Goal: Communication & Community: Answer question/provide support

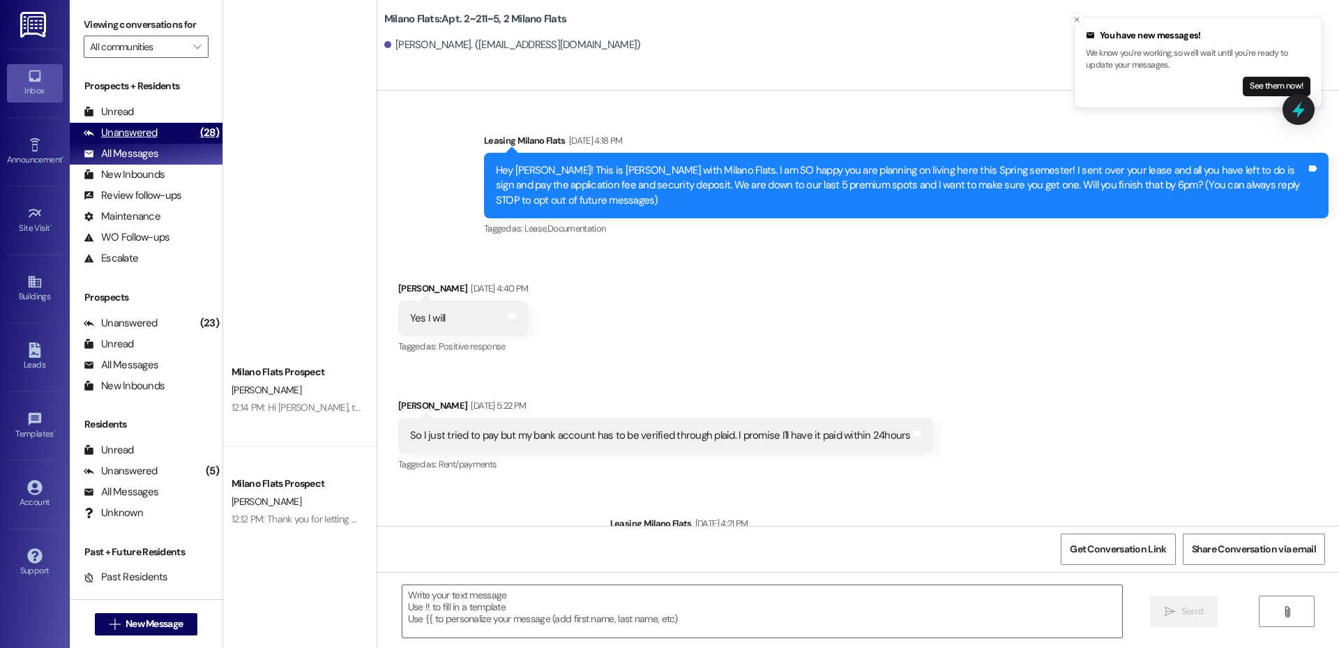
scroll to position [14846, 0]
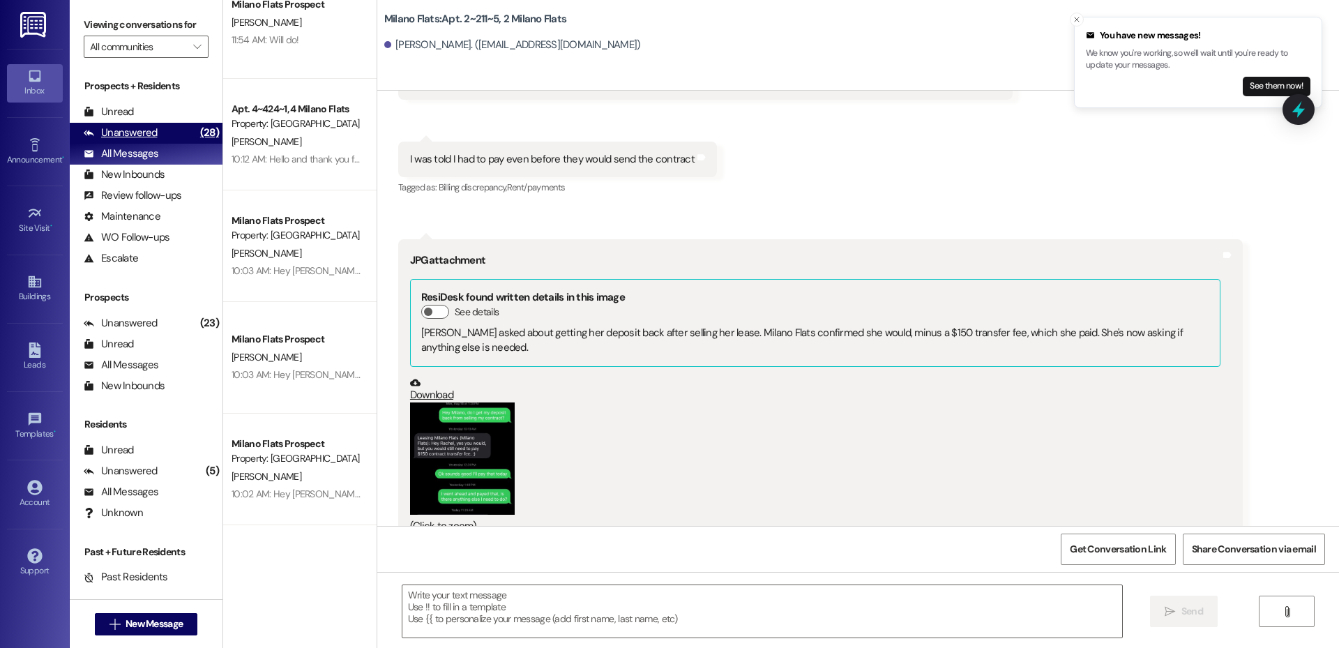
click at [144, 123] on div "Unanswered (28)" at bounding box center [146, 133] width 153 height 21
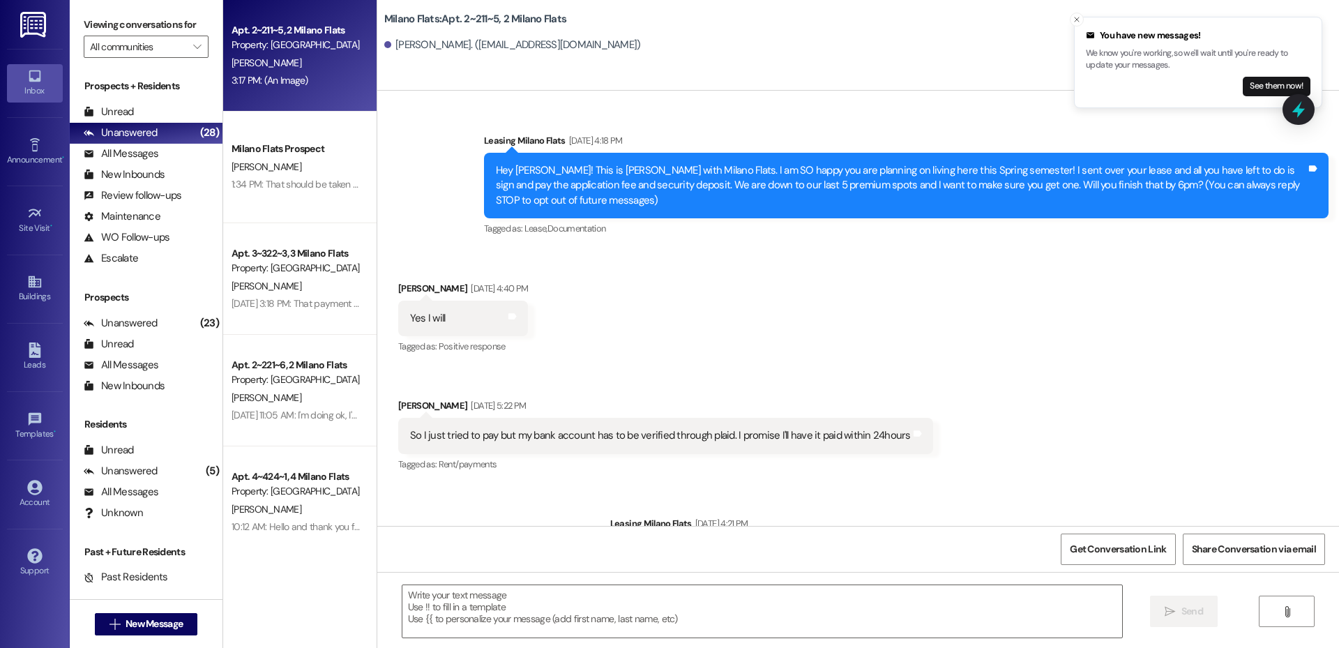
scroll to position [14845, 0]
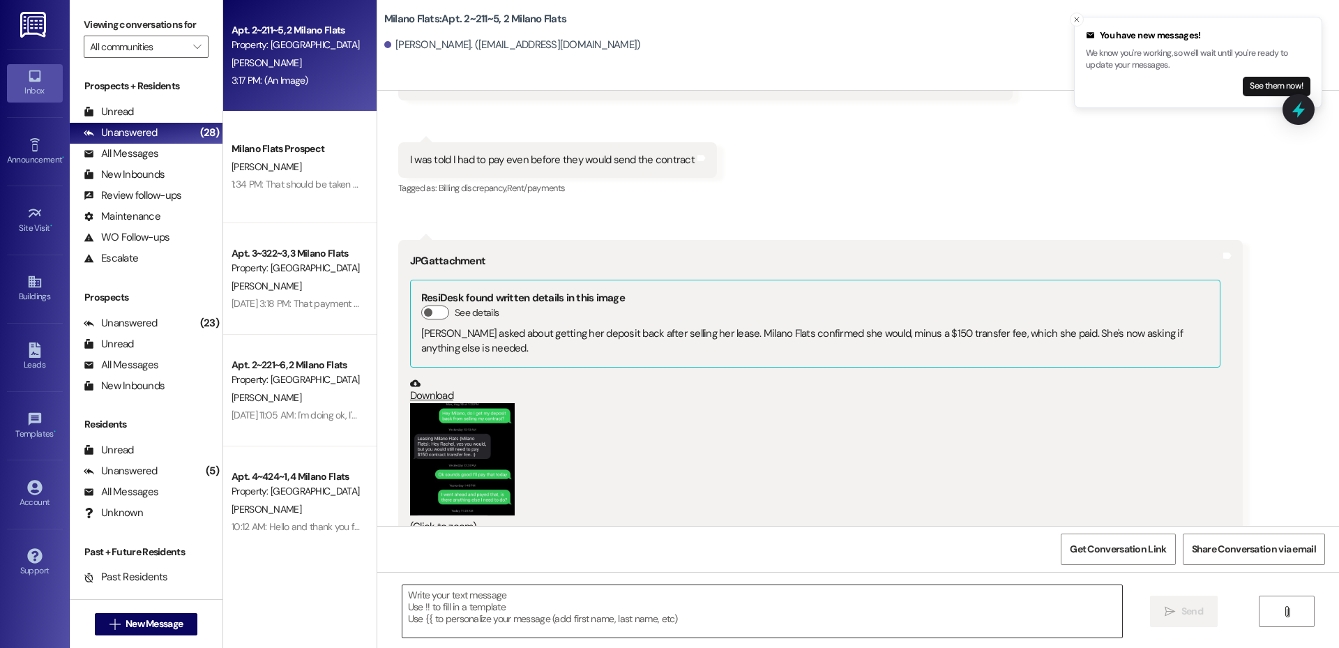
click at [544, 611] on textarea at bounding box center [761, 611] width 719 height 52
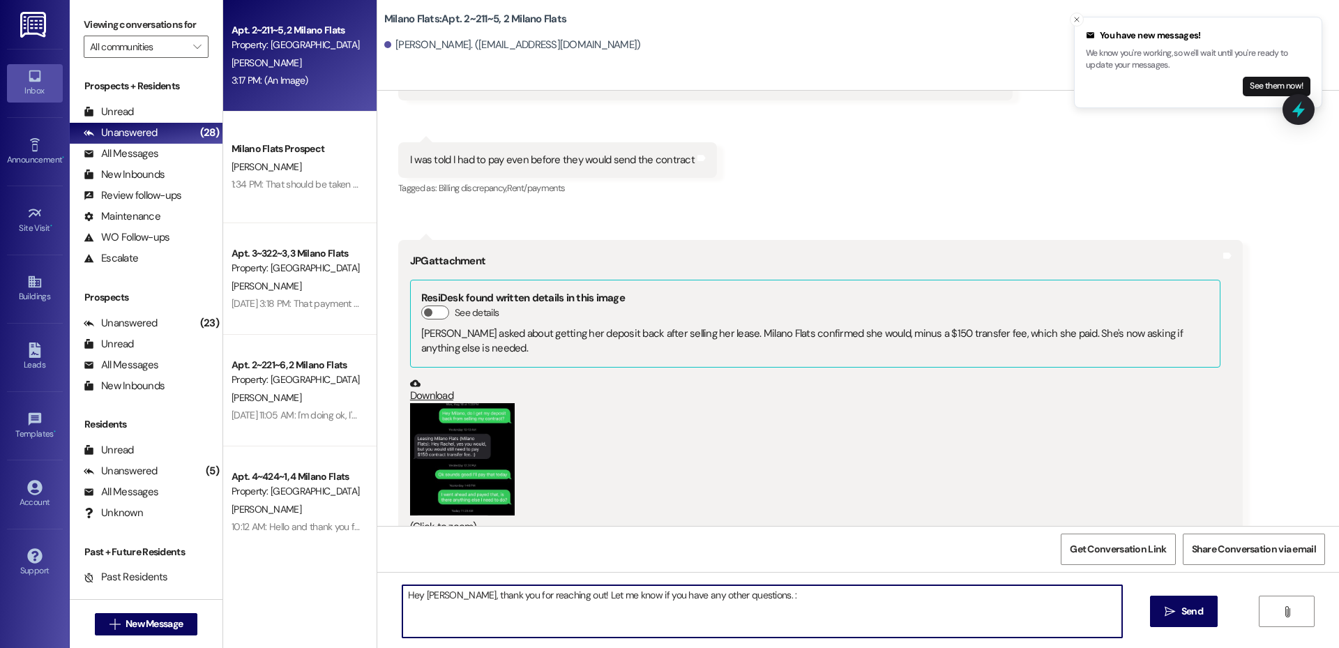
type textarea "Hey [PERSON_NAME], thank you for reaching out! Let me know if you have any othe…"
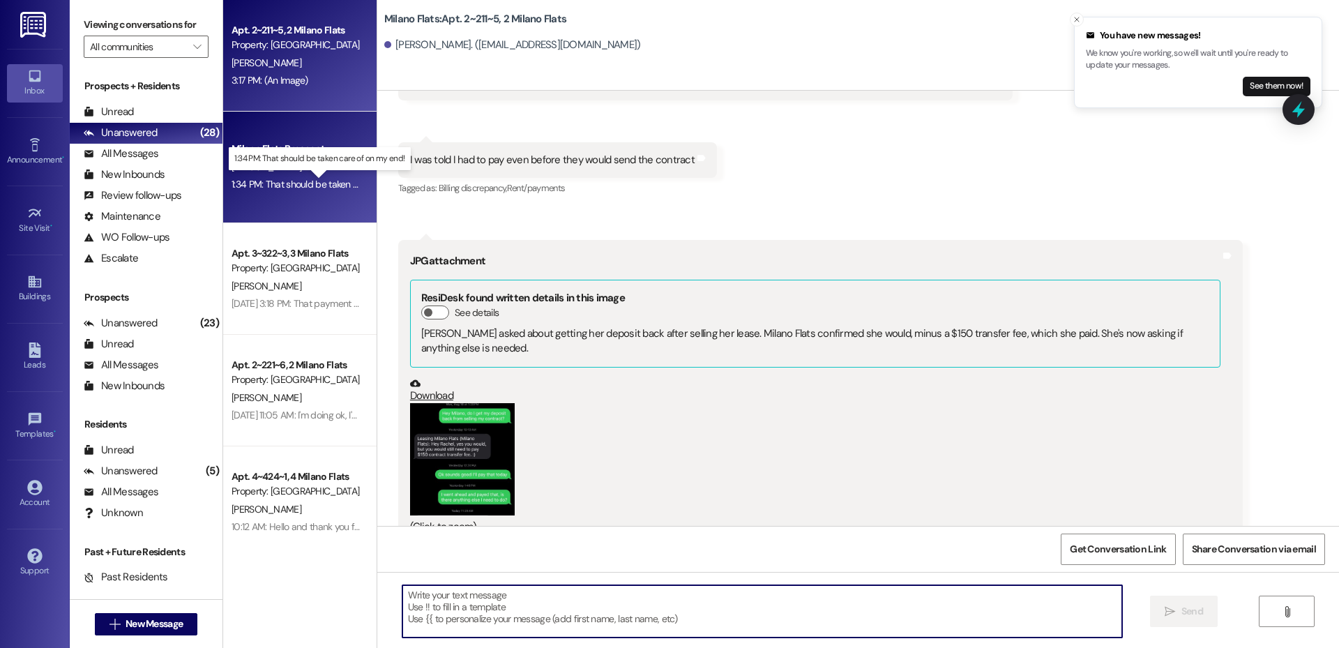
click at [328, 179] on div "1:34 PM: That should be taken care of on my end! 1:34 PM: That should be taken …" at bounding box center [330, 184] width 198 height 13
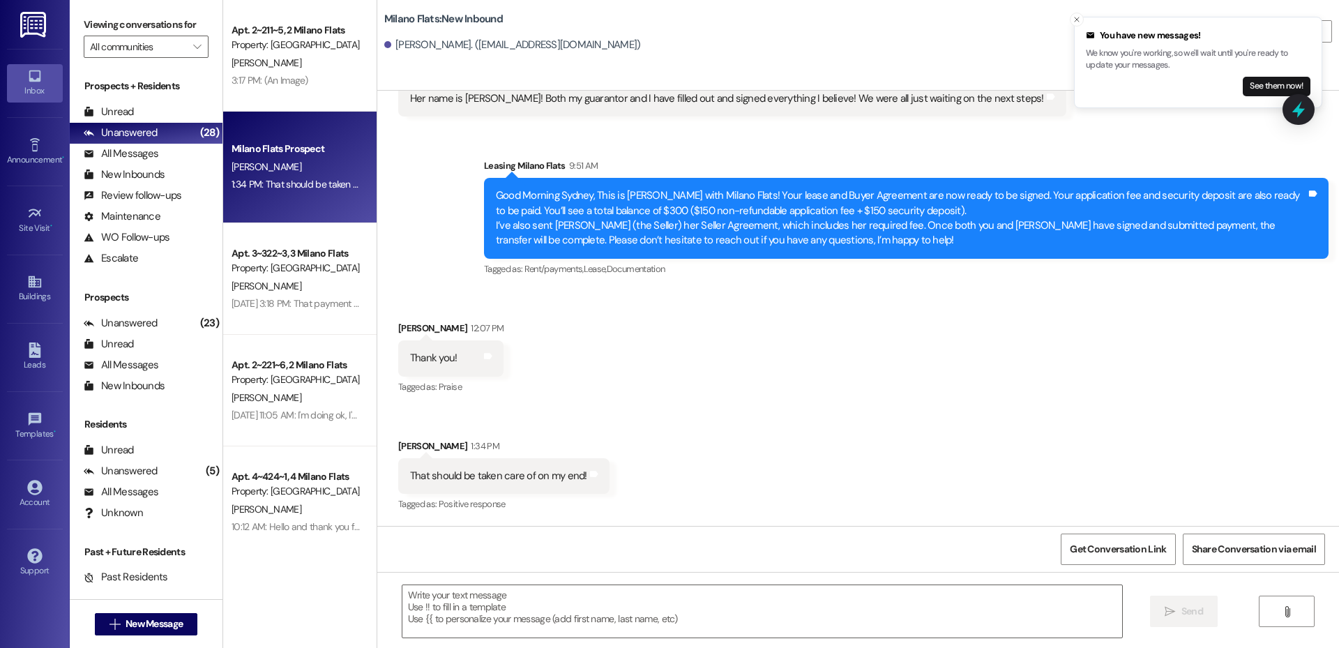
scroll to position [399, 0]
click at [490, 627] on textarea at bounding box center [761, 611] width 719 height 52
click at [876, 636] on textarea at bounding box center [761, 611] width 719 height 52
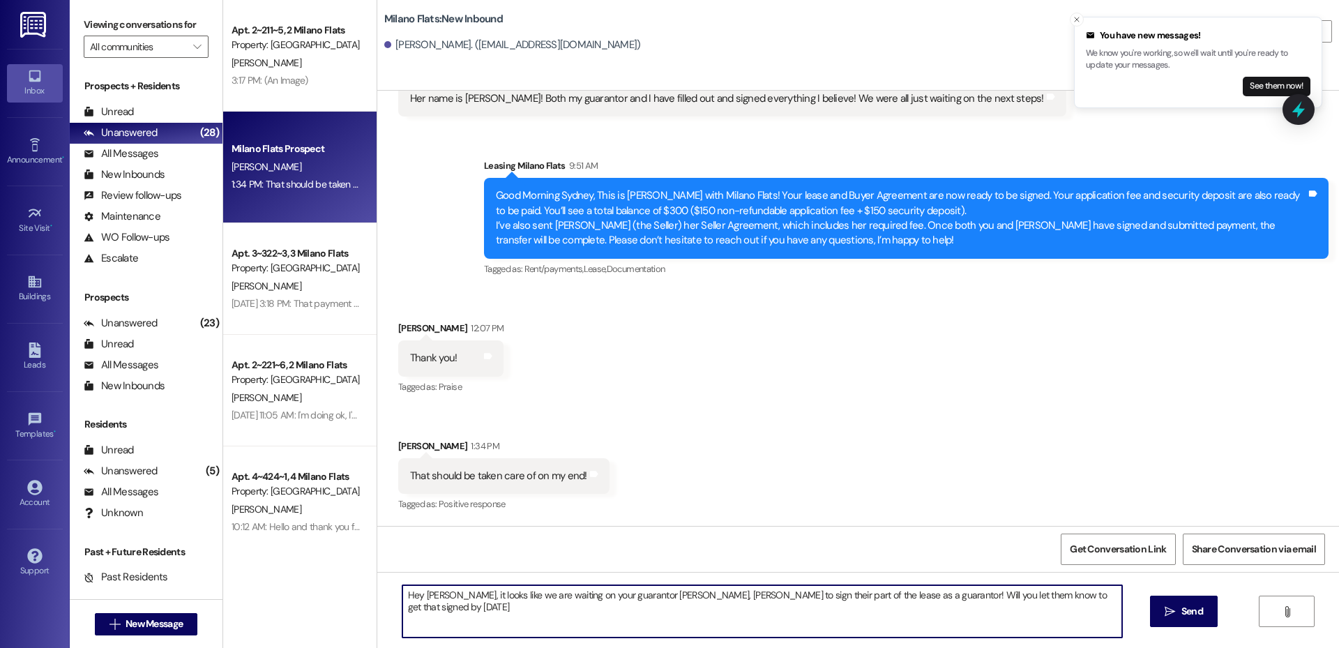
type textarea "Hey [PERSON_NAME], it looks like we are waiting on your guarantor [PERSON_NAME]…"
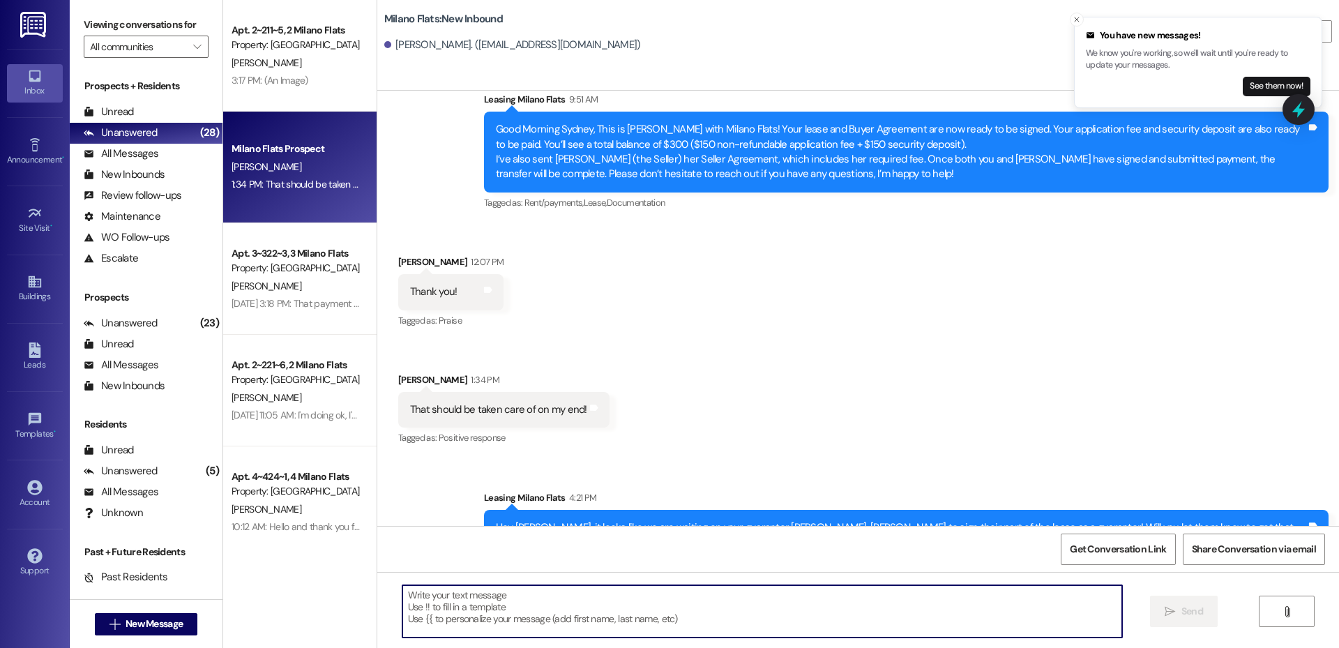
scroll to position [496, 0]
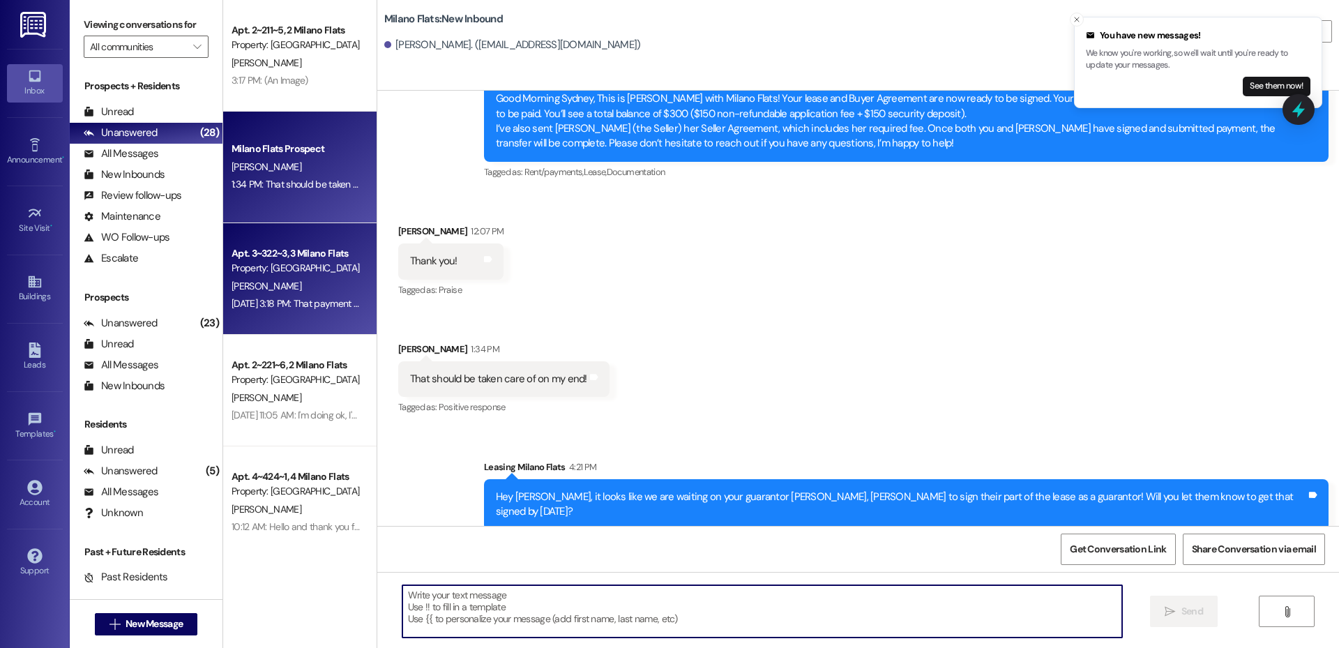
click at [253, 319] on div "Apt. 3~322~3, 3 Milano Flats Property: [GEOGRAPHIC_DATA] Flats [PERSON_NAME] [D…" at bounding box center [299, 279] width 153 height 112
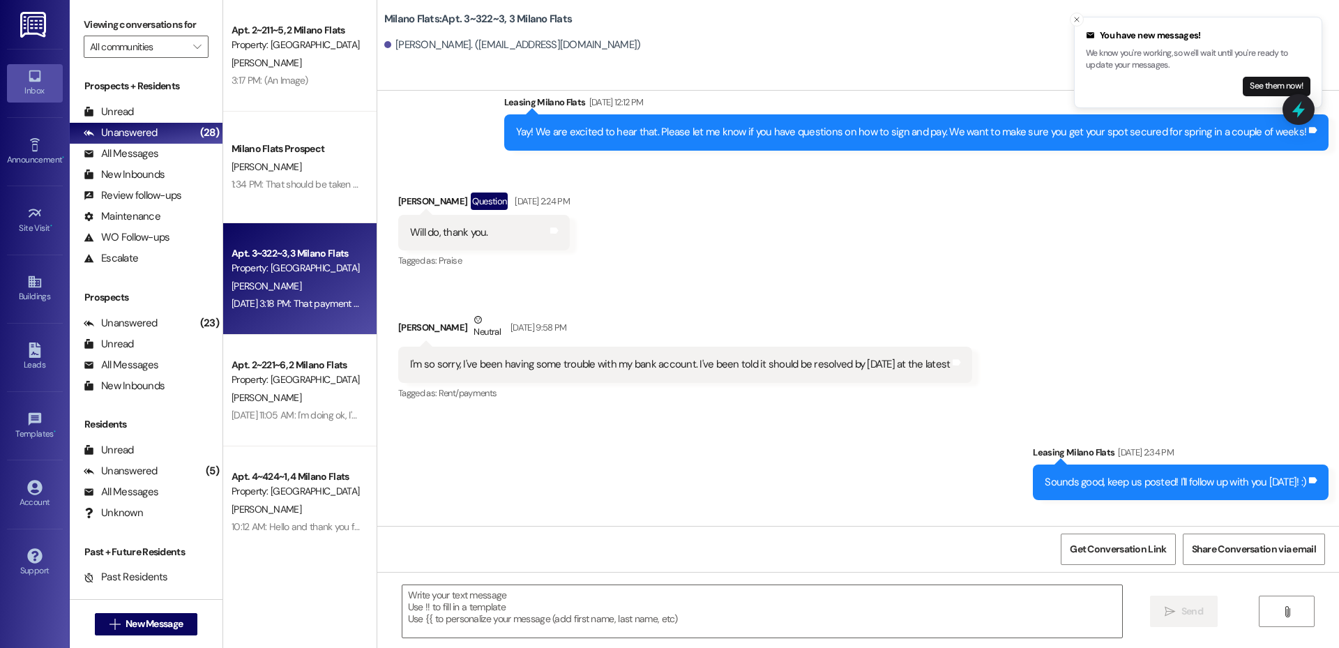
scroll to position [14924, 0]
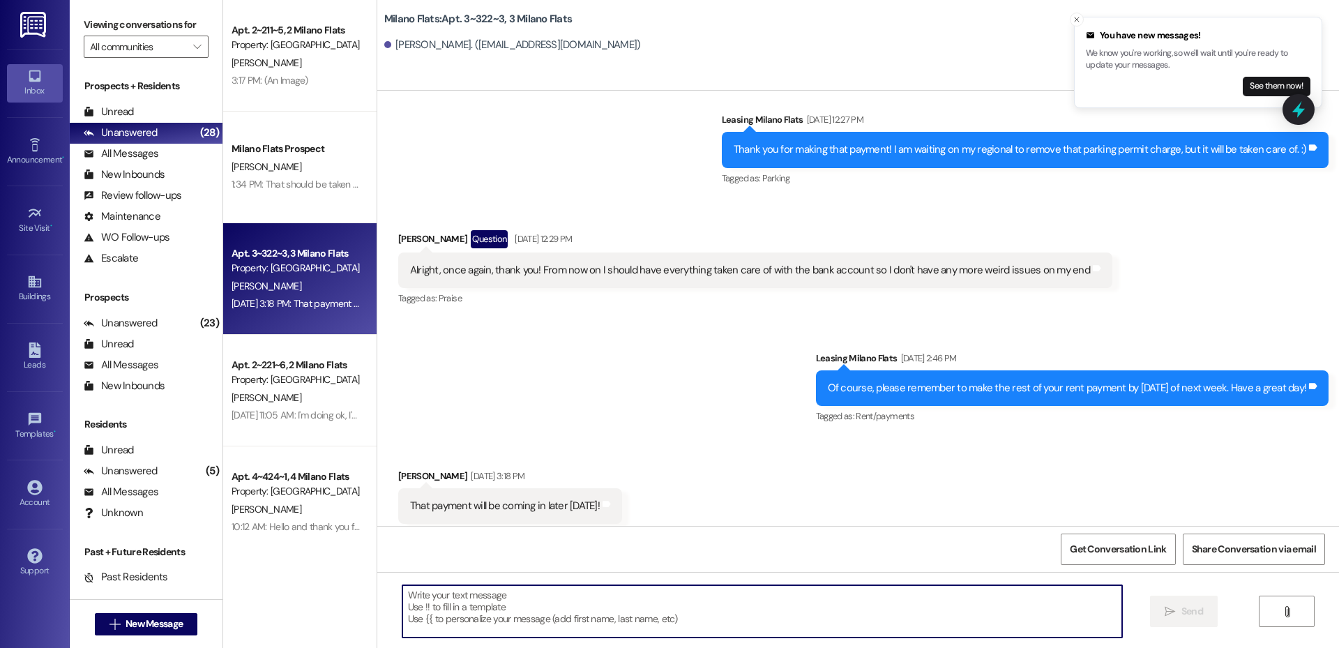
click at [624, 604] on textarea at bounding box center [761, 611] width 719 height 52
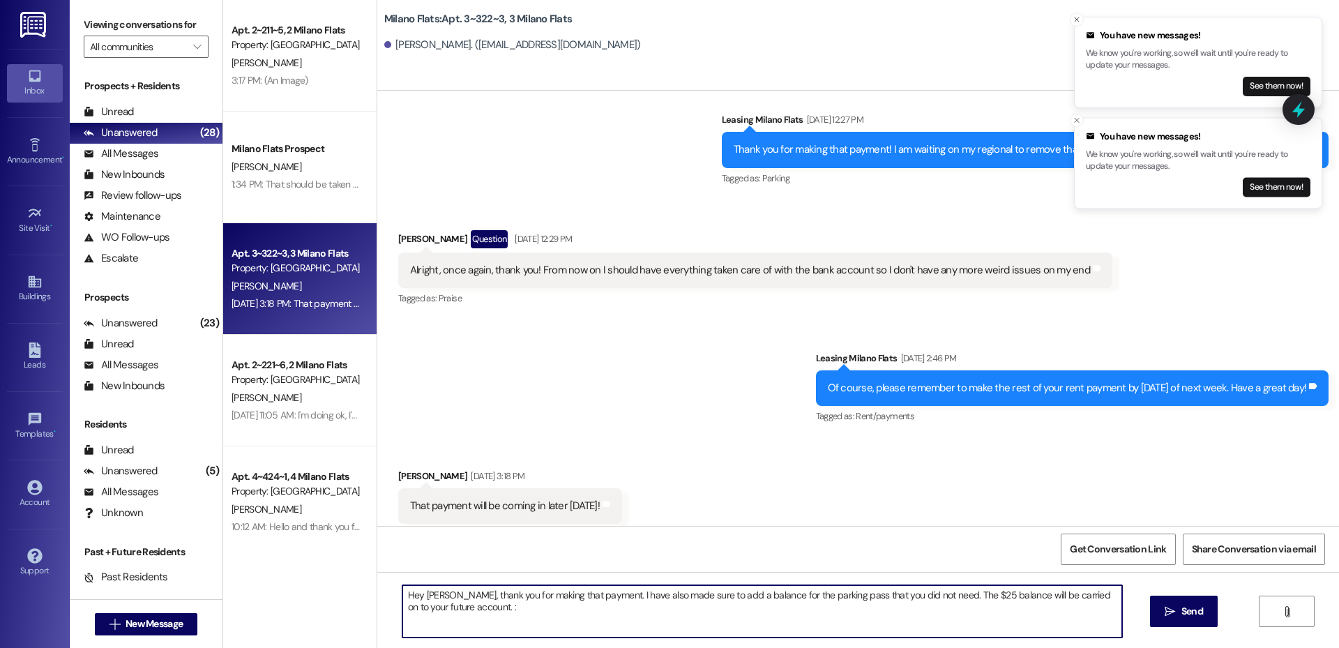
type textarea "Hey [PERSON_NAME], thank you for making that payment. I have also made sure to …"
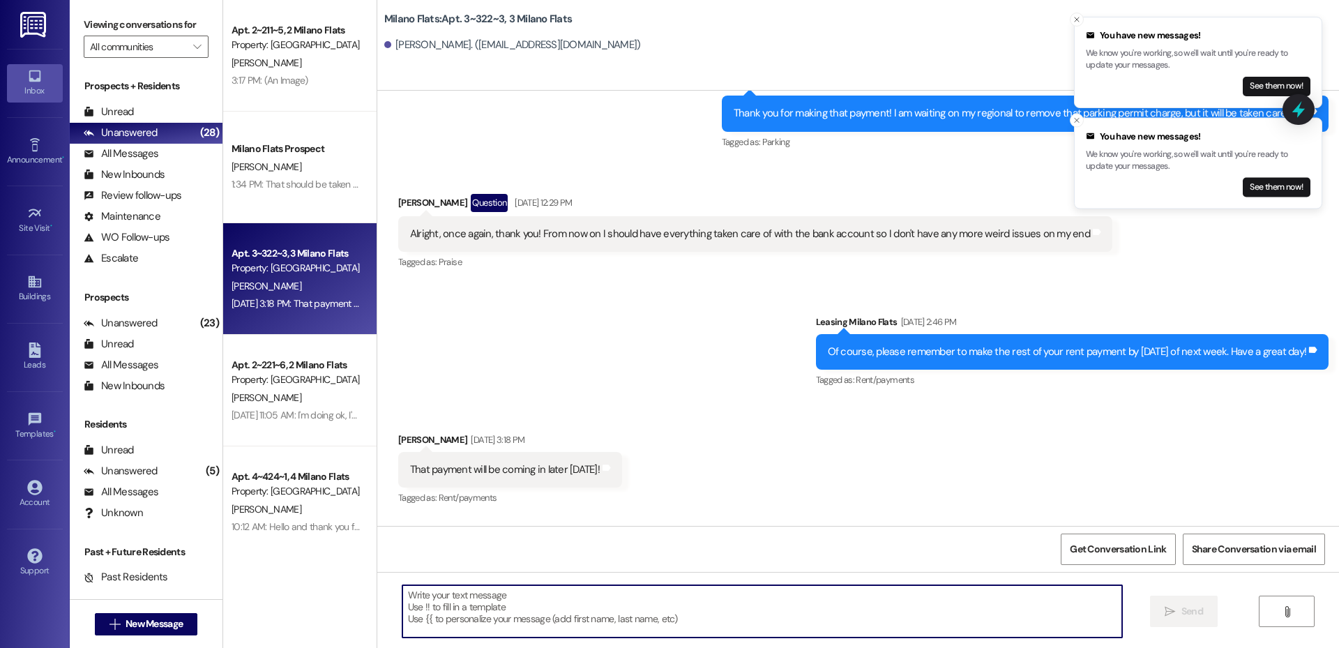
scroll to position [15035, 0]
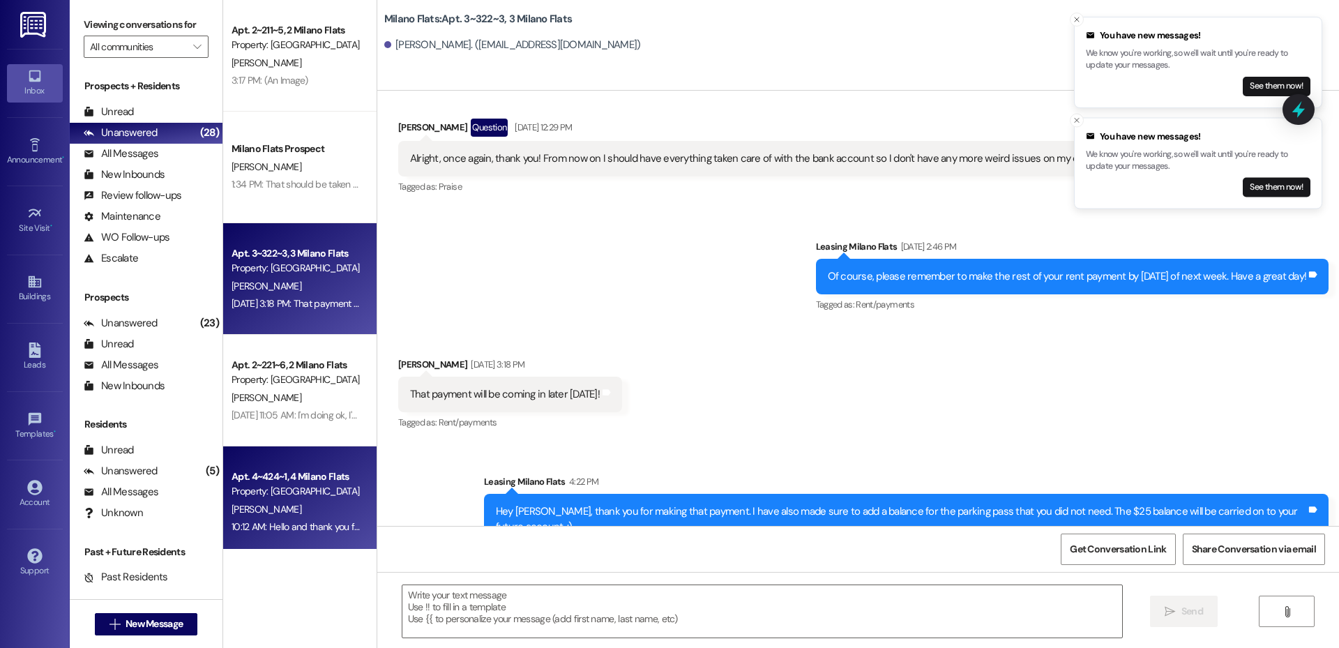
click at [312, 501] on div "[PERSON_NAME]" at bounding box center [296, 509] width 132 height 17
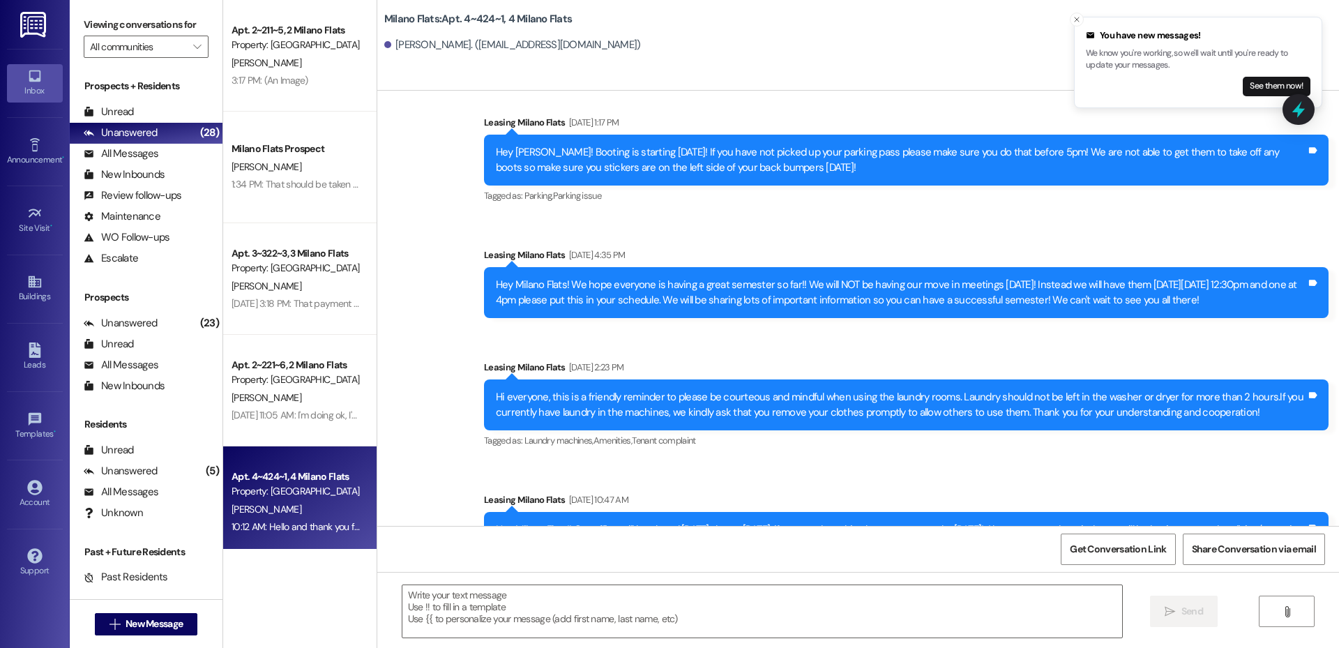
scroll to position [34790, 0]
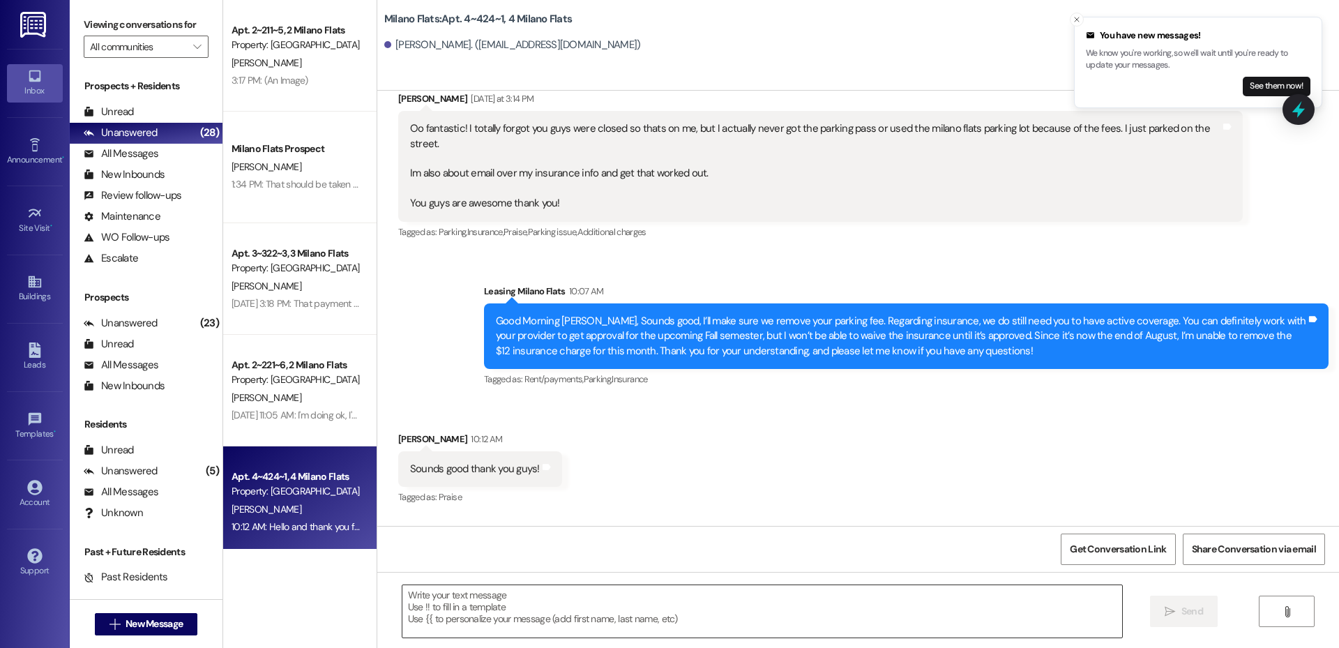
click at [592, 607] on textarea at bounding box center [761, 611] width 719 height 52
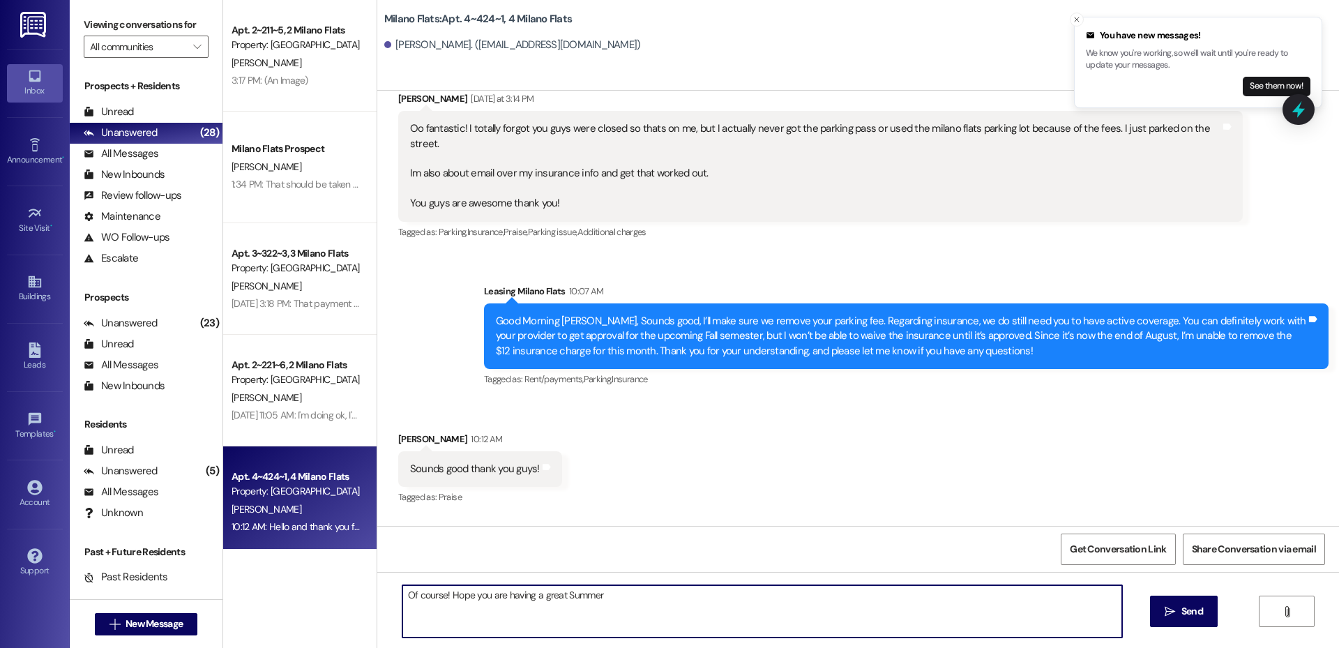
type textarea "Of course! Hope you are having a great Summer!"
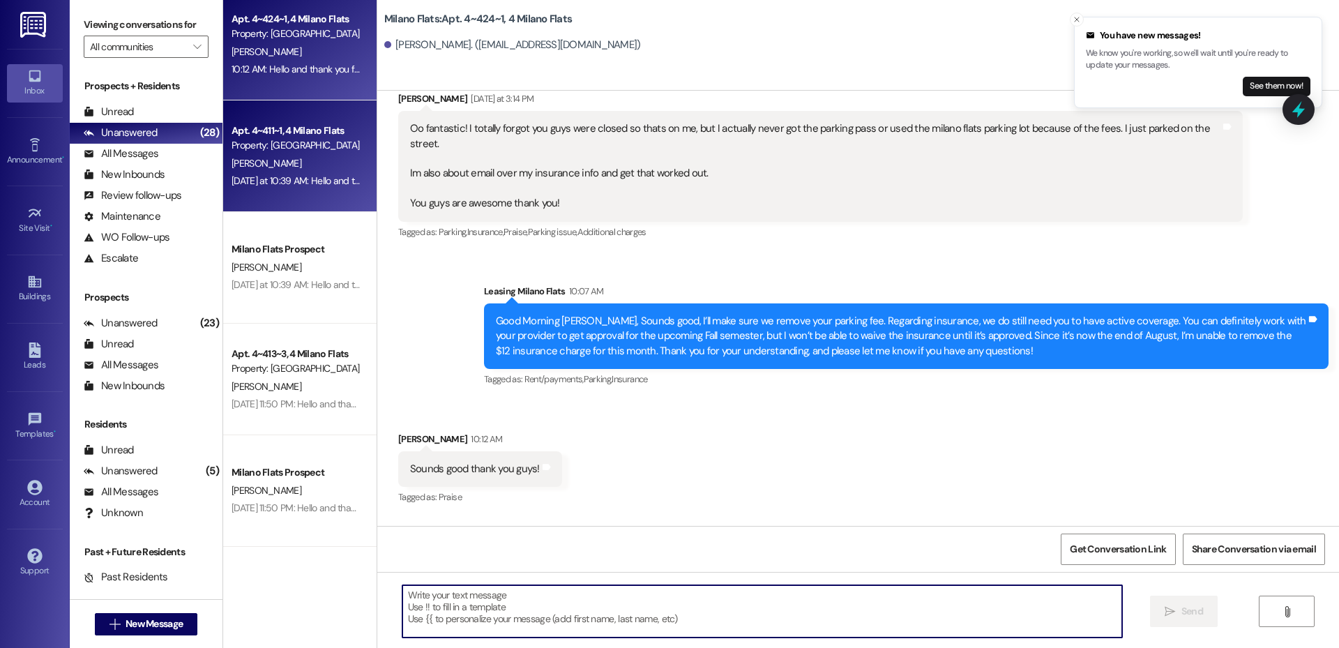
scroll to position [488, 0]
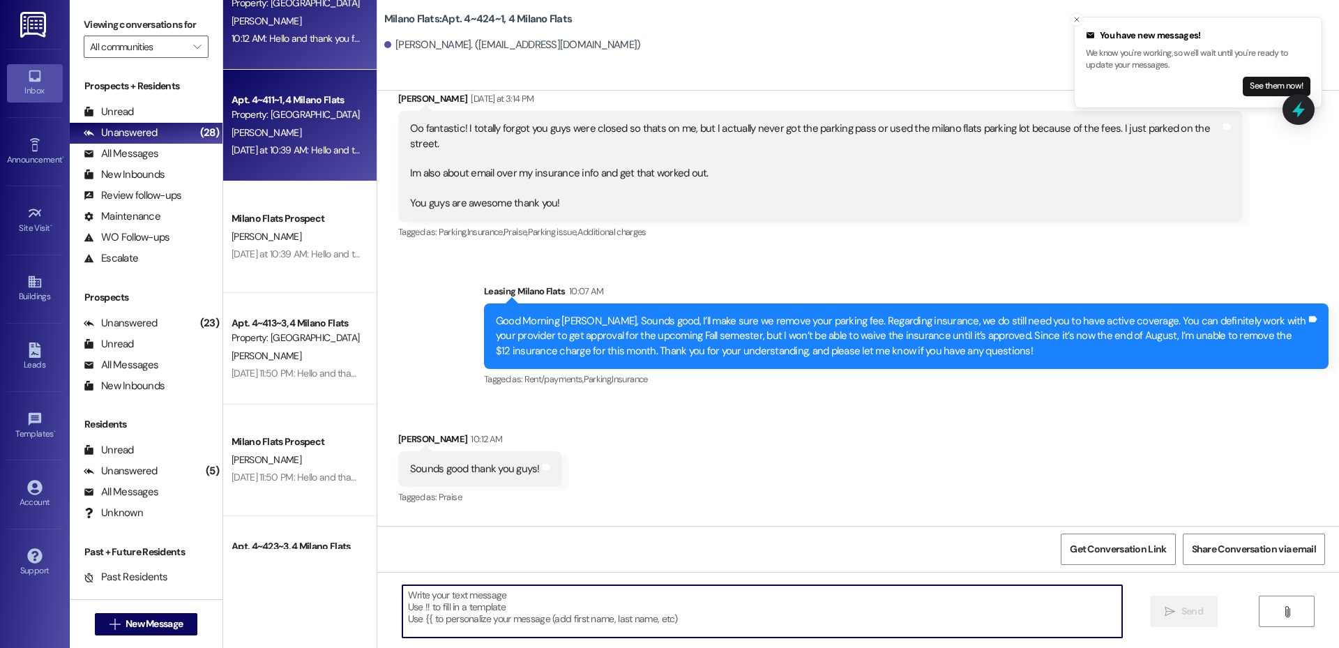
click at [320, 134] on div "[PERSON_NAME]" at bounding box center [296, 132] width 132 height 17
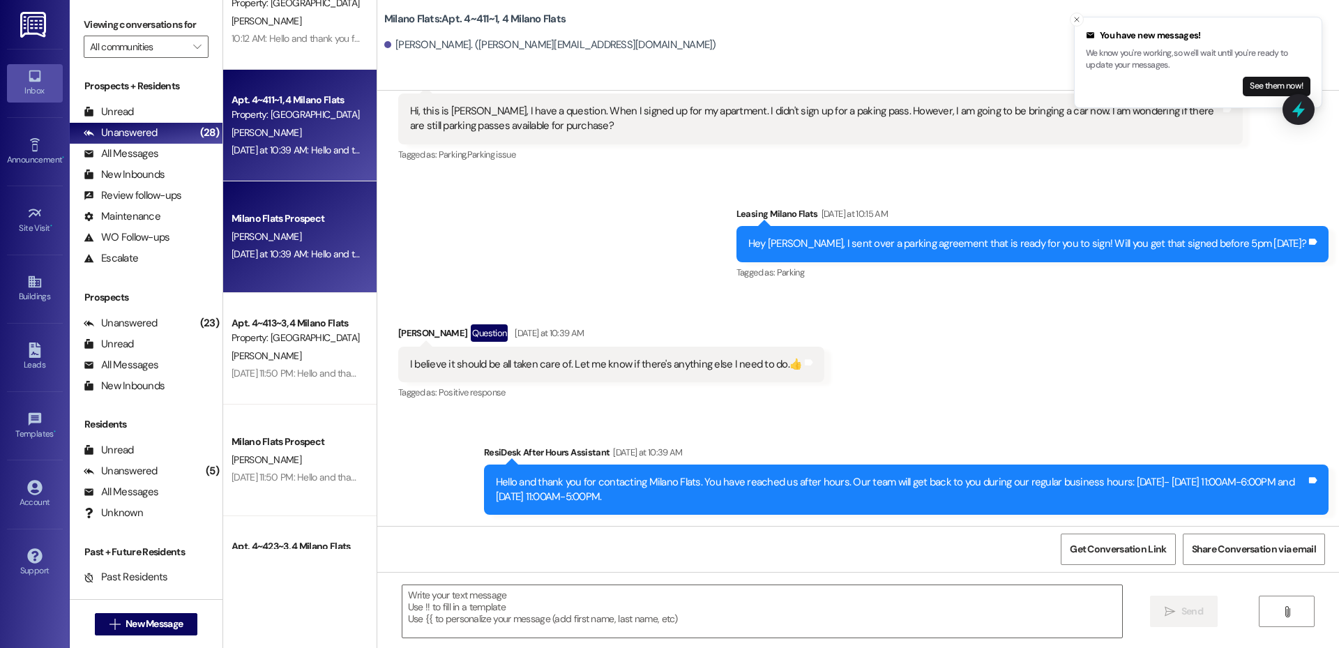
scroll to position [9671, 0]
click at [1020, 617] on textarea at bounding box center [761, 611] width 719 height 52
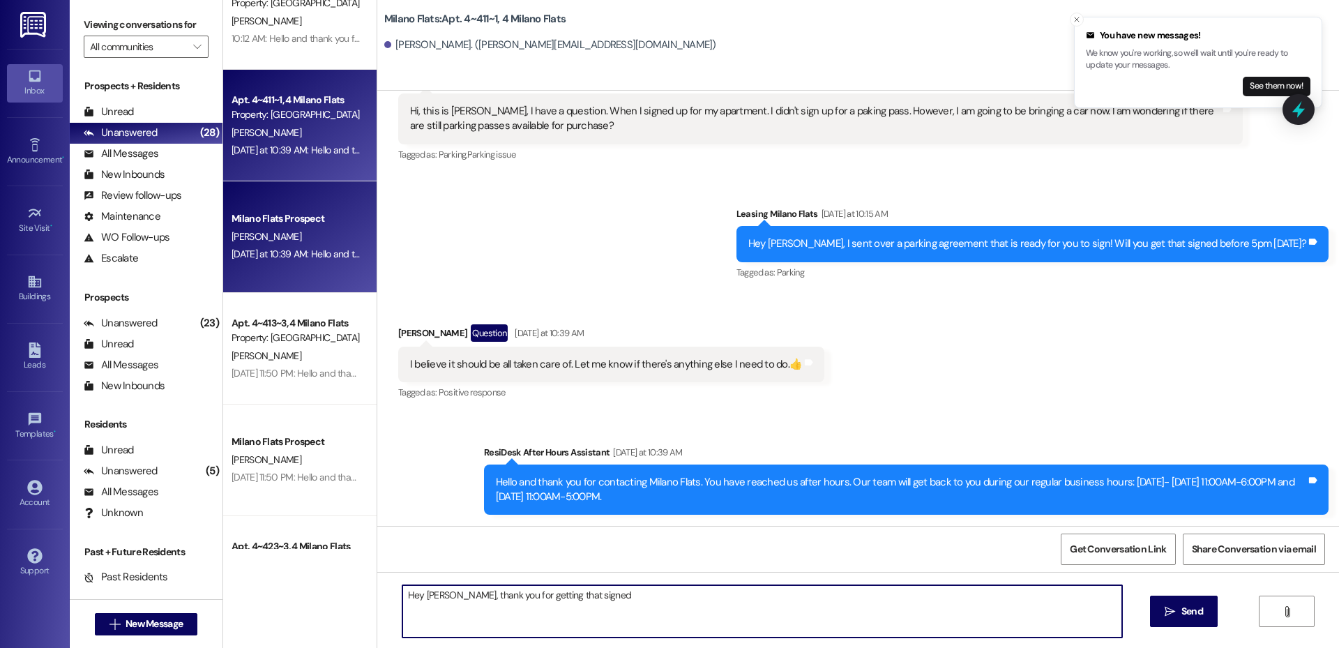
type textarea "Hey [PERSON_NAME], thank you for getting that signed!"
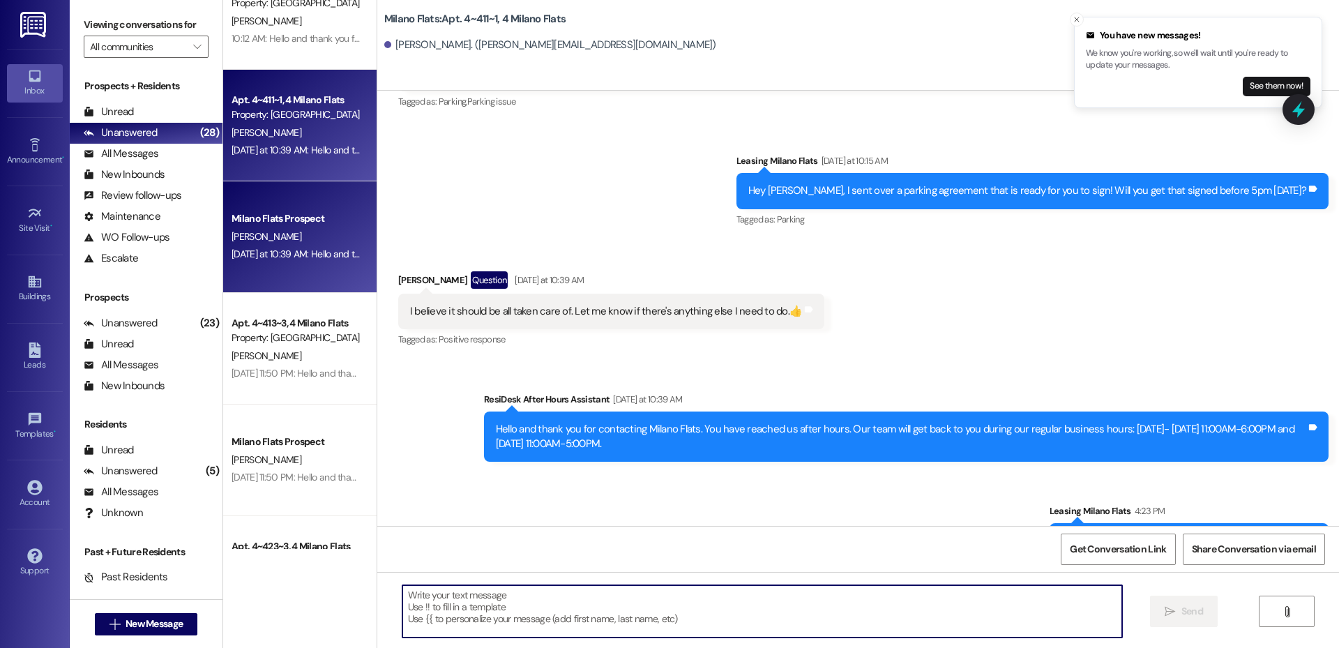
scroll to position [9768, 0]
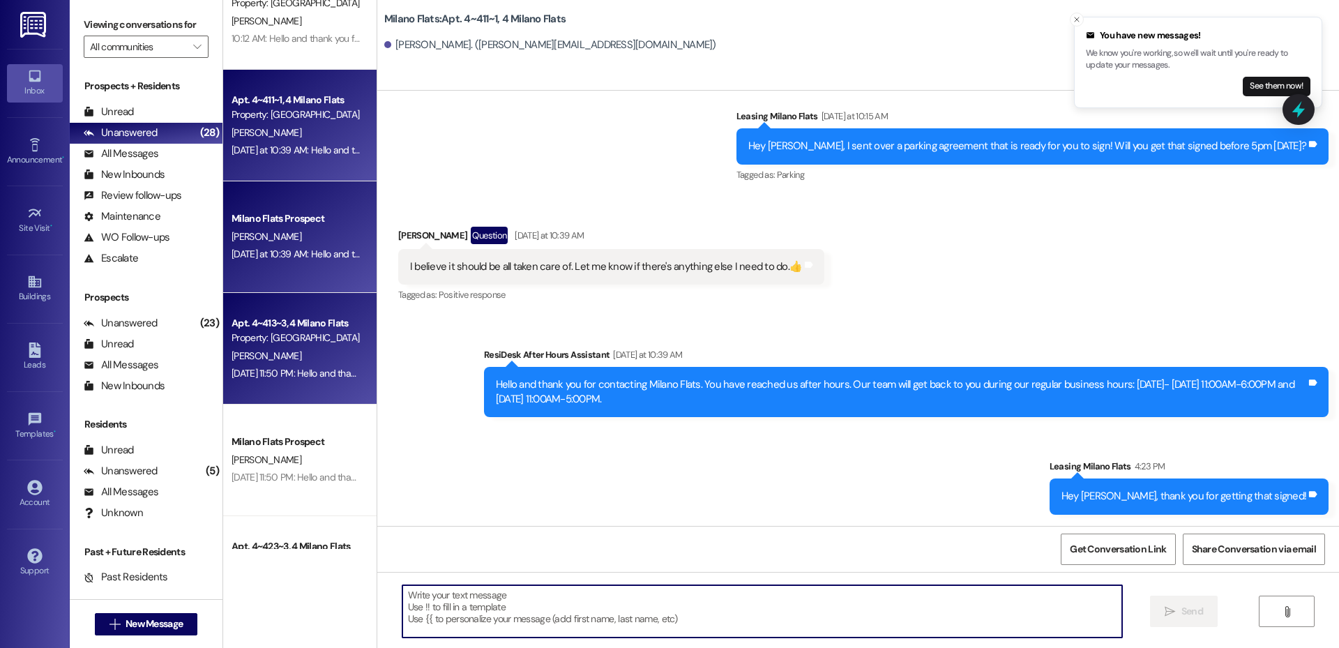
click at [284, 370] on div "[DATE] 11:50 PM: Hello and thank you for contacting Milano Flats. You have reac…" at bounding box center [683, 373] width 904 height 13
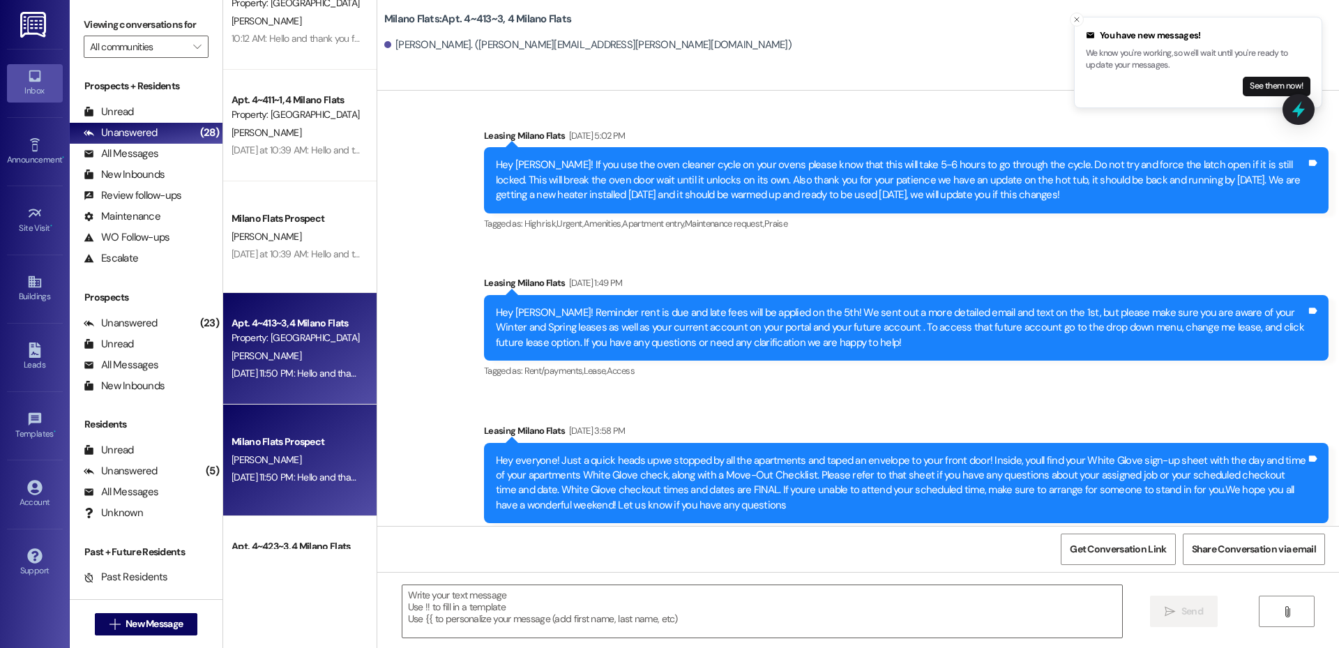
scroll to position [20968, 0]
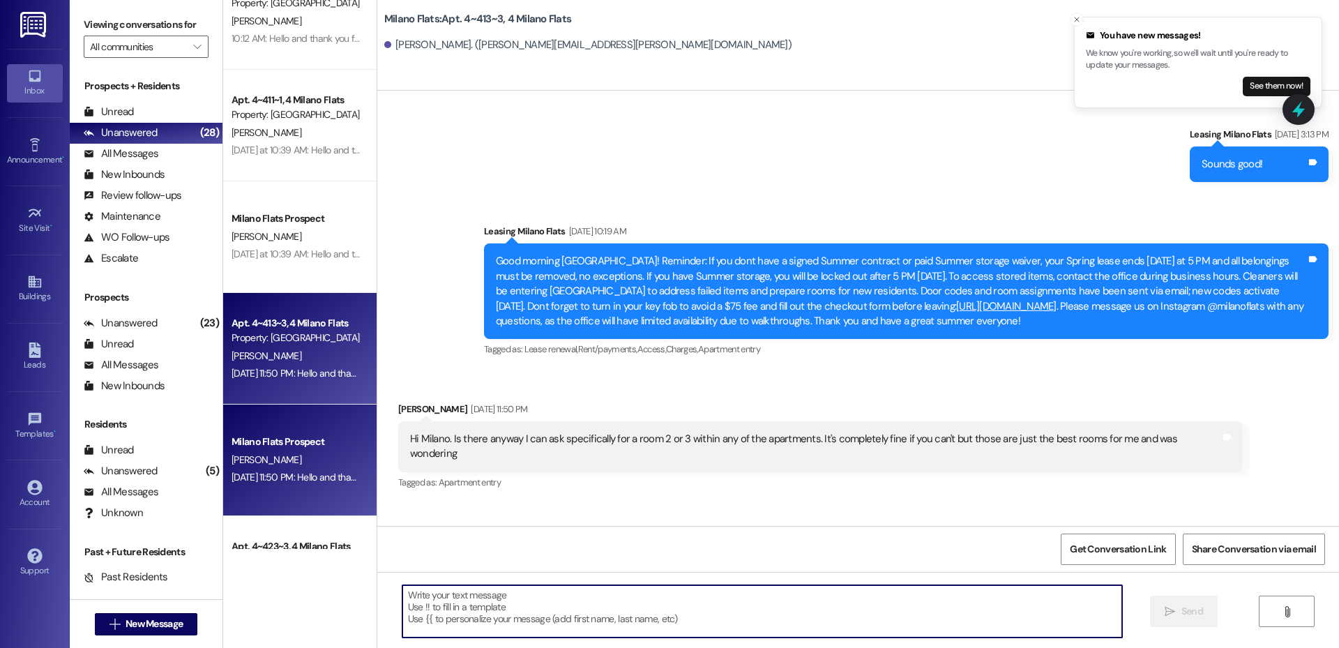
click at [452, 598] on textarea at bounding box center [761, 611] width 719 height 52
type textarea "Hey [PERSON_NAME], let me see what I can do!"
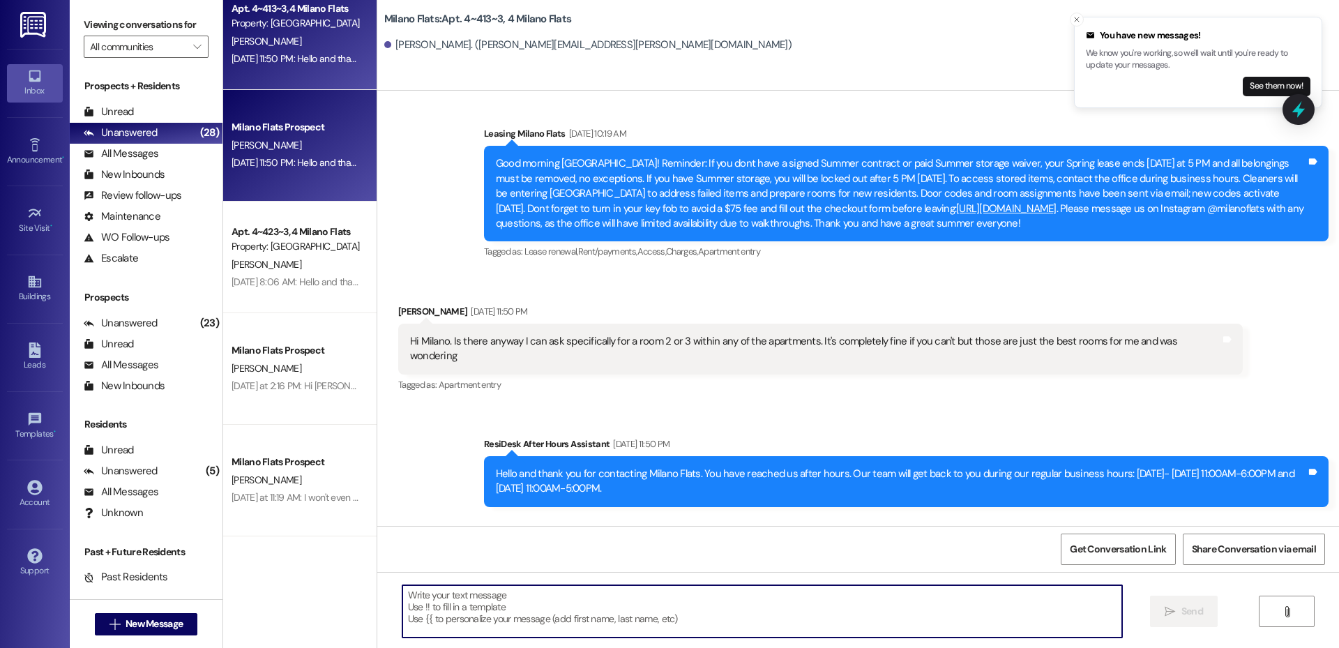
scroll to position [976, 0]
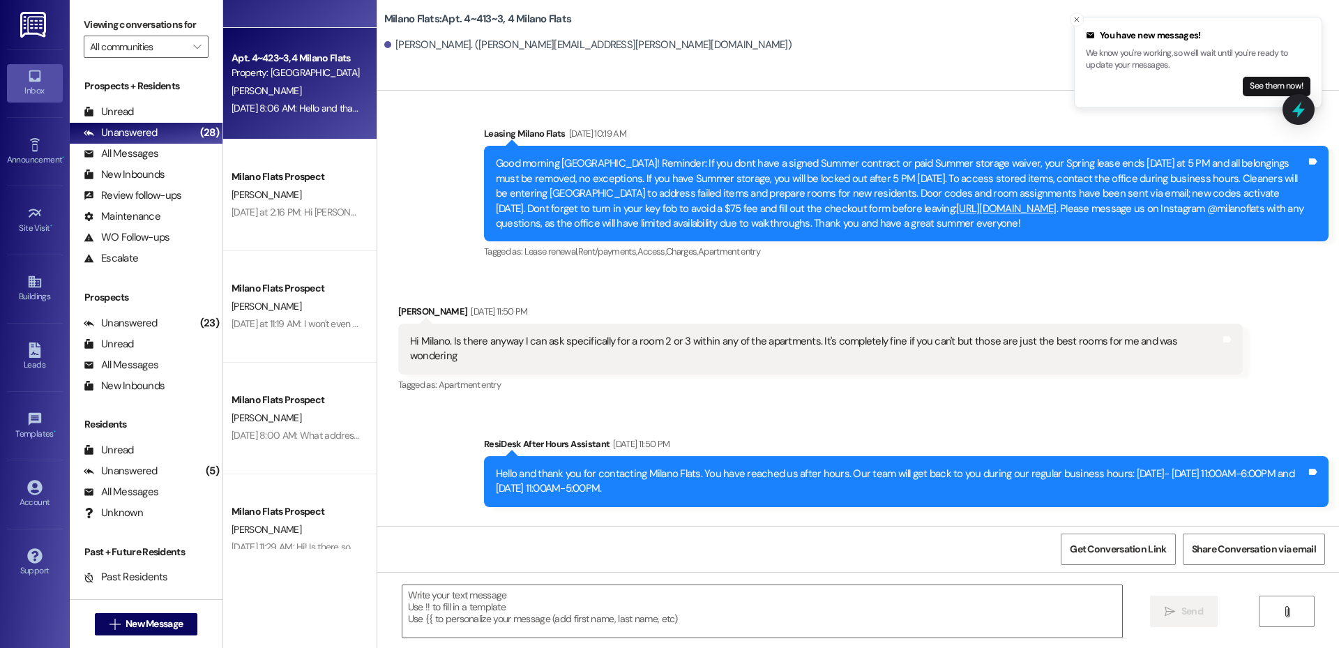
click at [292, 121] on div "Apt. 4~423~3, 4 Milano Flats Property: [GEOGRAPHIC_DATA] Flats [PERSON_NAME] [D…" at bounding box center [299, 84] width 153 height 112
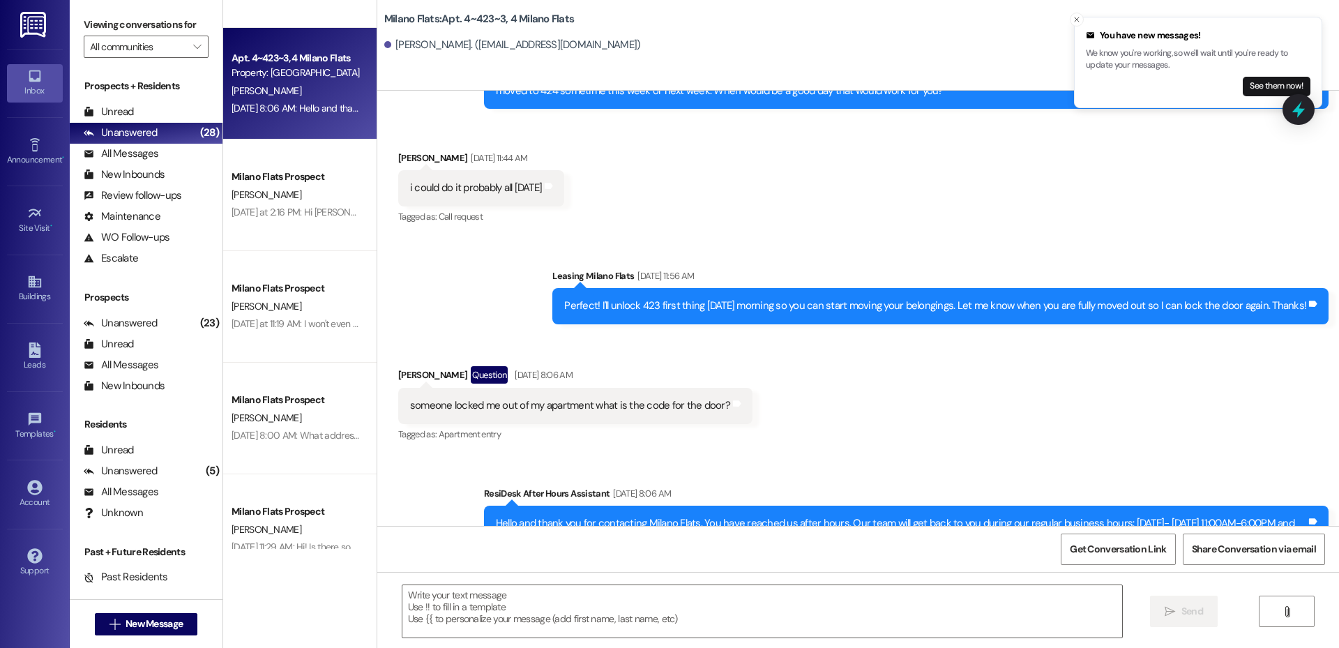
scroll to position [16055, 0]
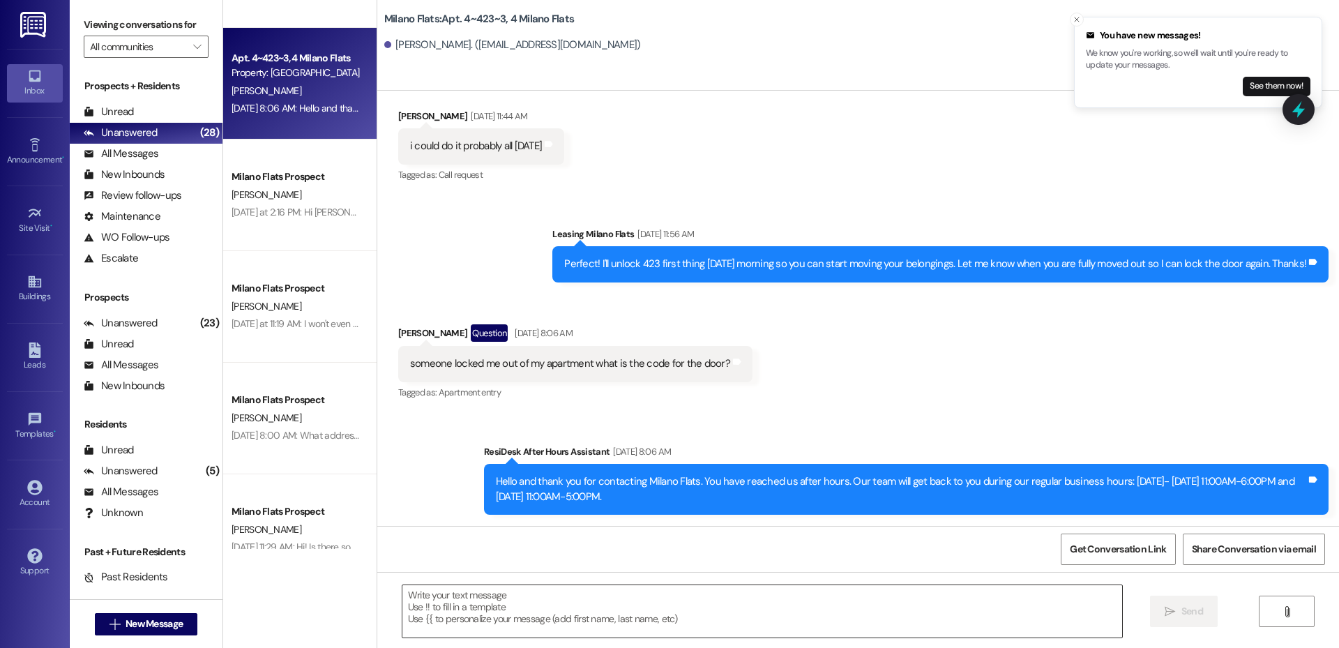
click at [618, 602] on textarea at bounding box center [761, 611] width 719 height 52
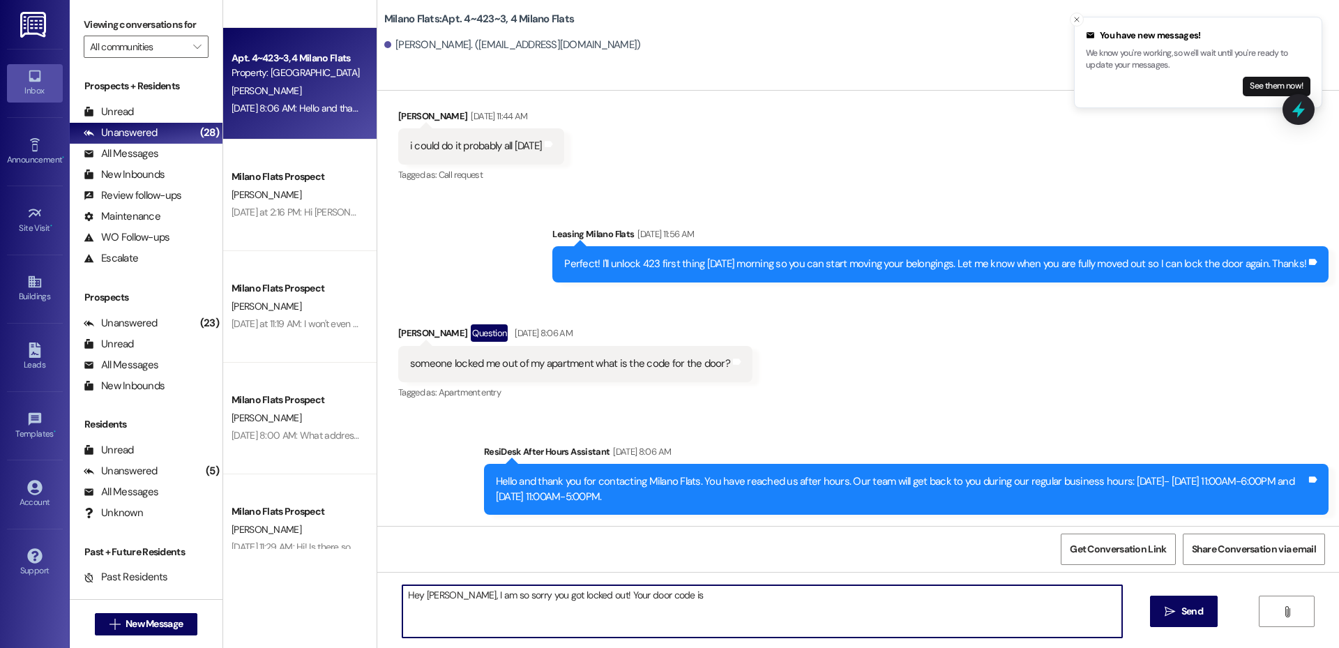
type textarea "Hey [PERSON_NAME], I am so sorry you got locked out! Your door code is"
